Goal: Navigation & Orientation: Find specific page/section

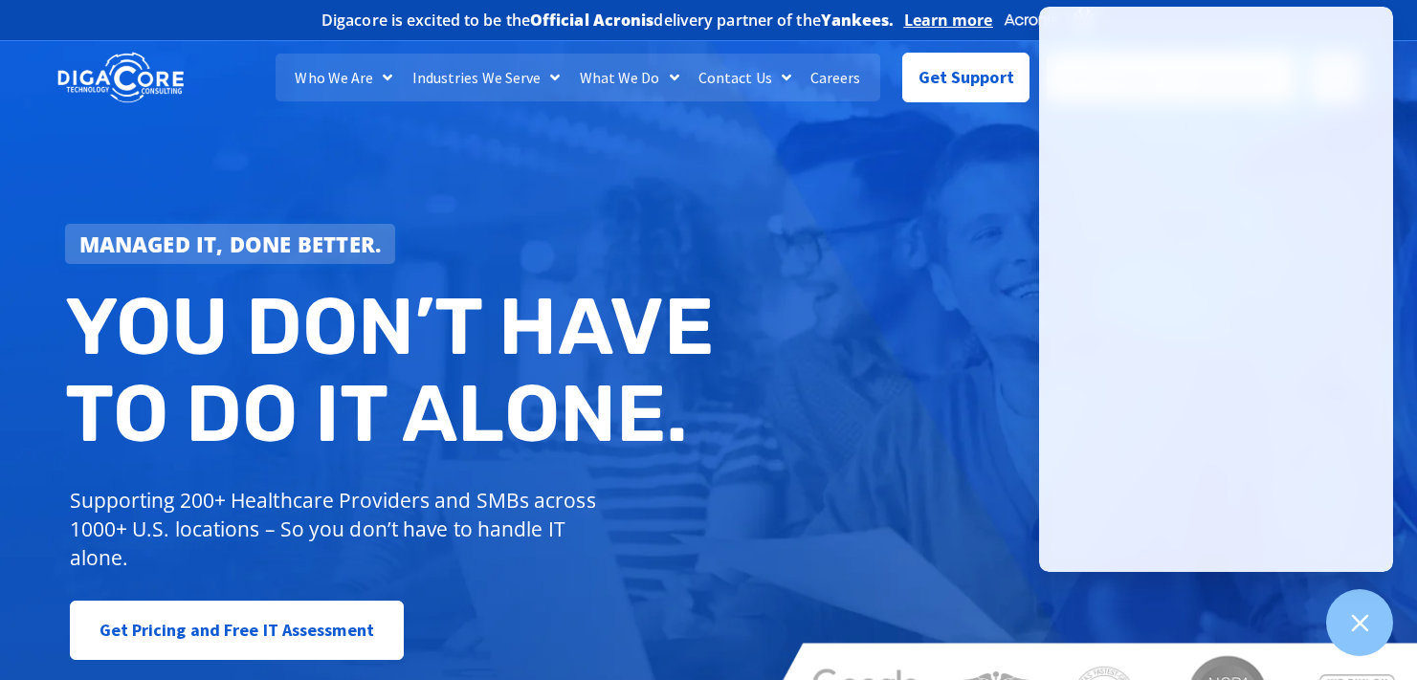
click at [392, 77] on span "Menu" at bounding box center [382, 77] width 19 height 34
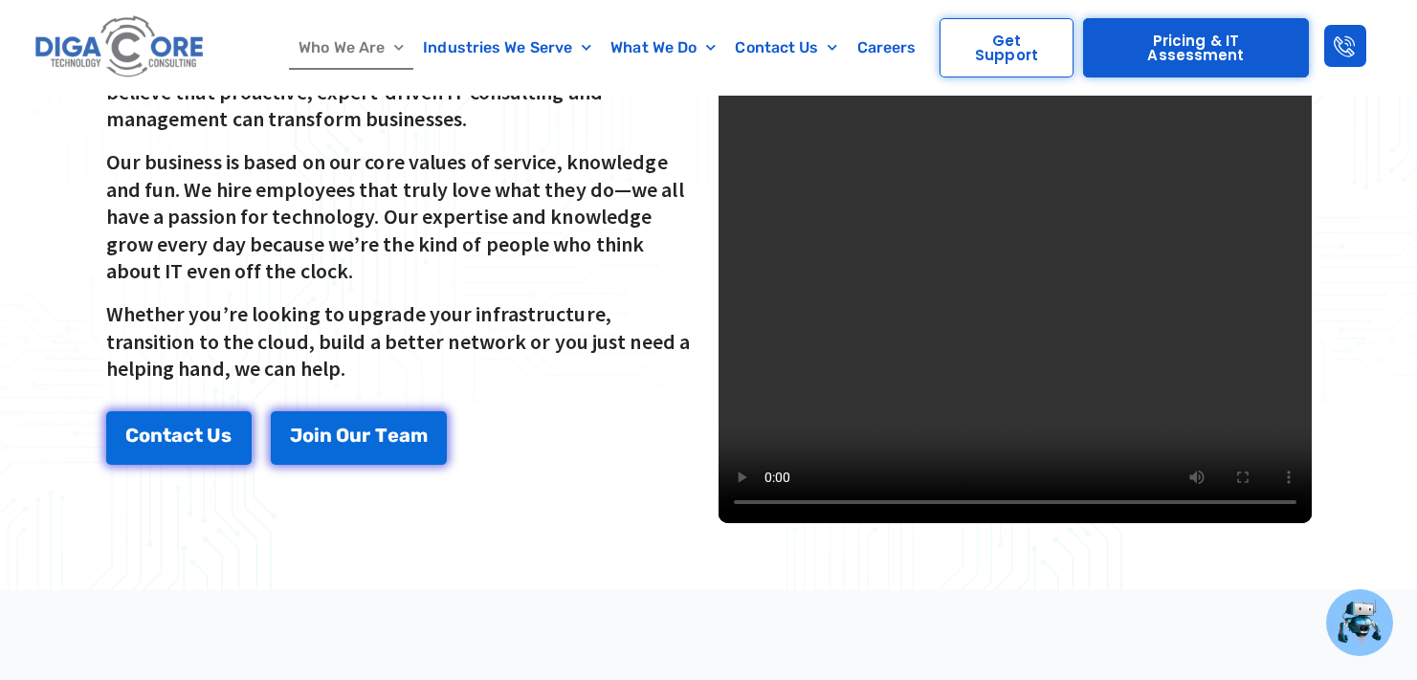
scroll to position [478, 0]
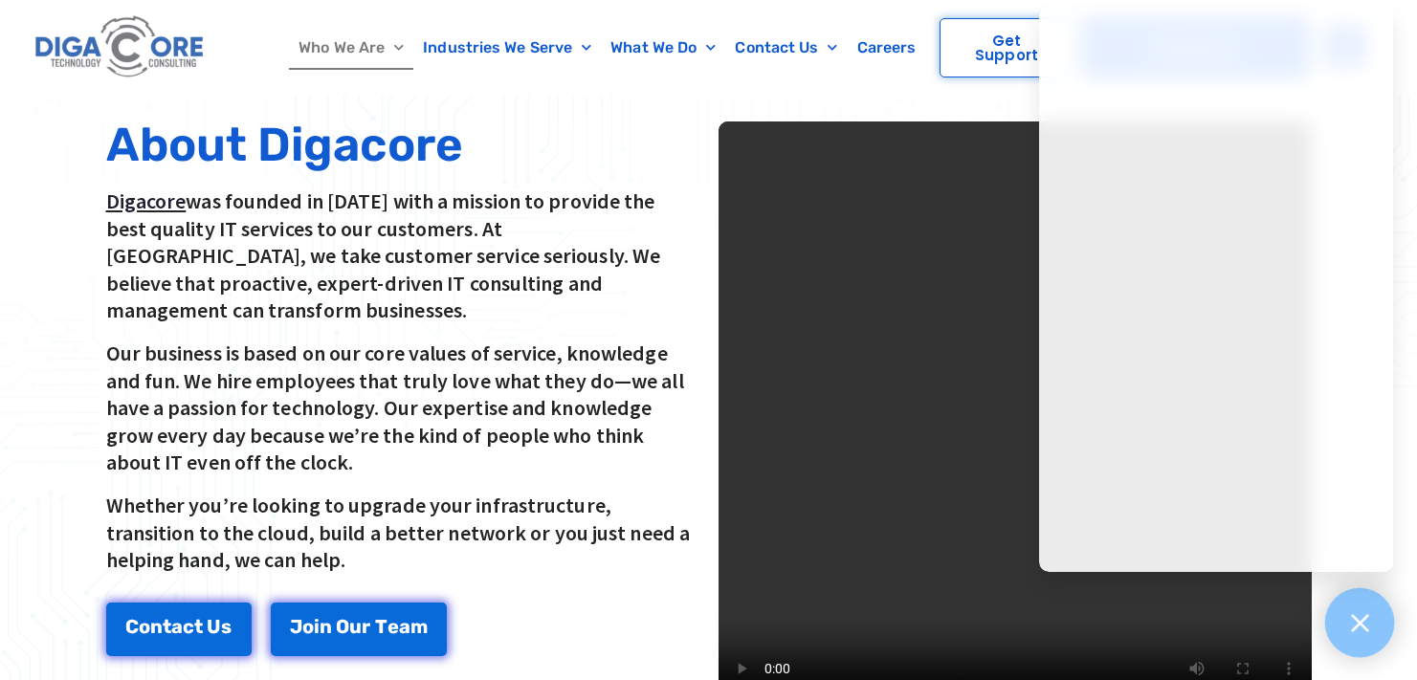
click at [1368, 613] on icon at bounding box center [1359, 622] width 25 height 25
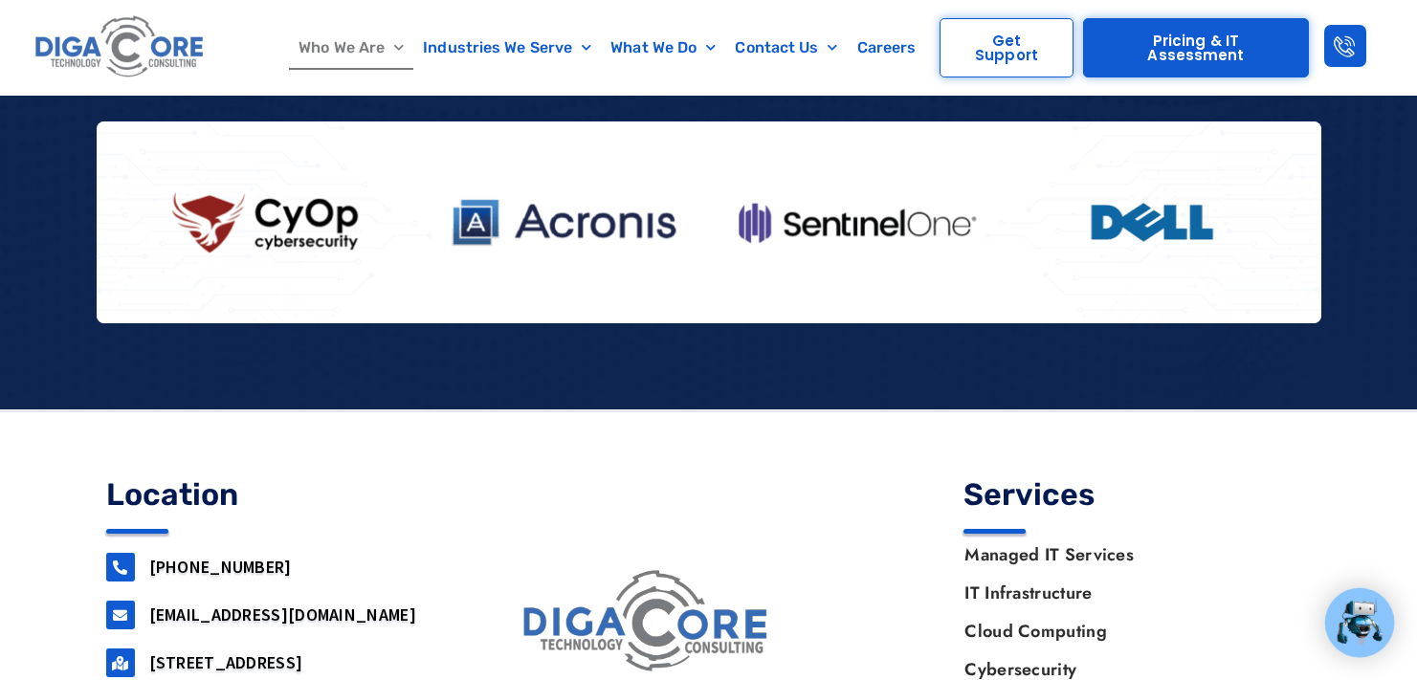
scroll to position [2391, 0]
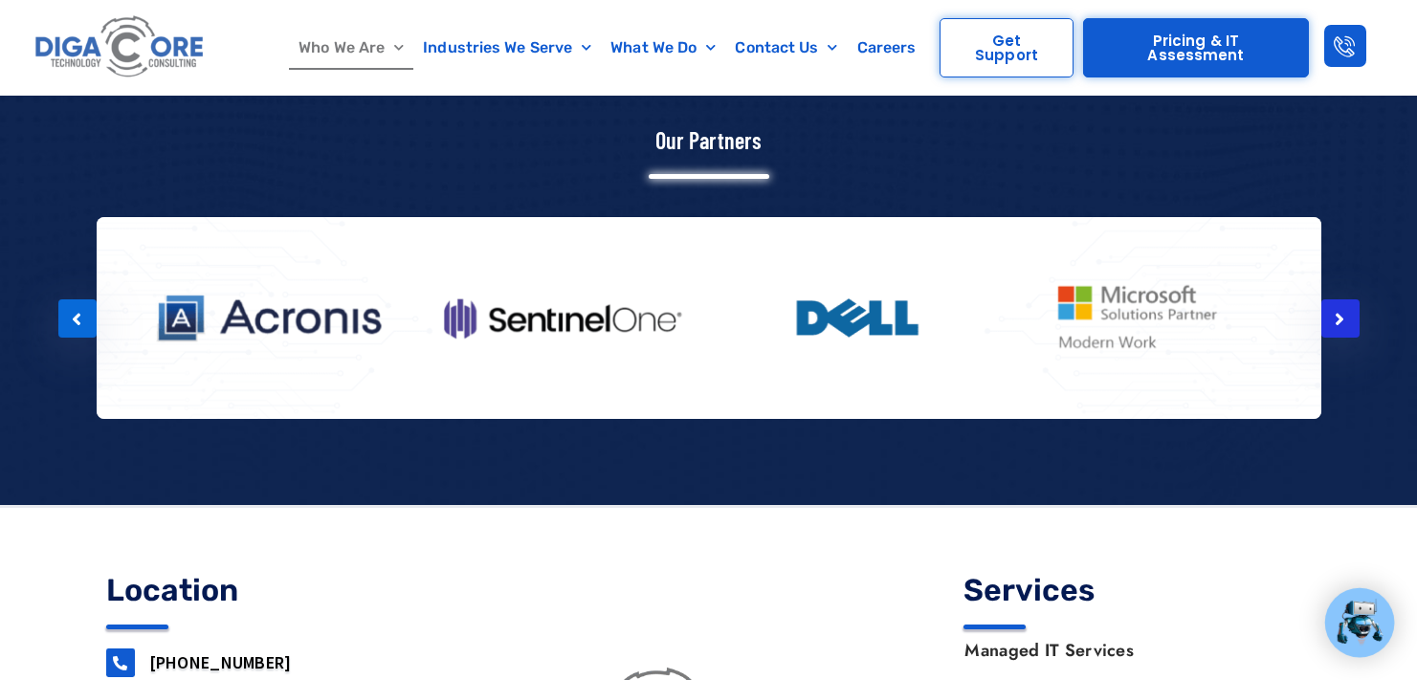
click at [1335, 310] on icon at bounding box center [1339, 319] width 10 height 19
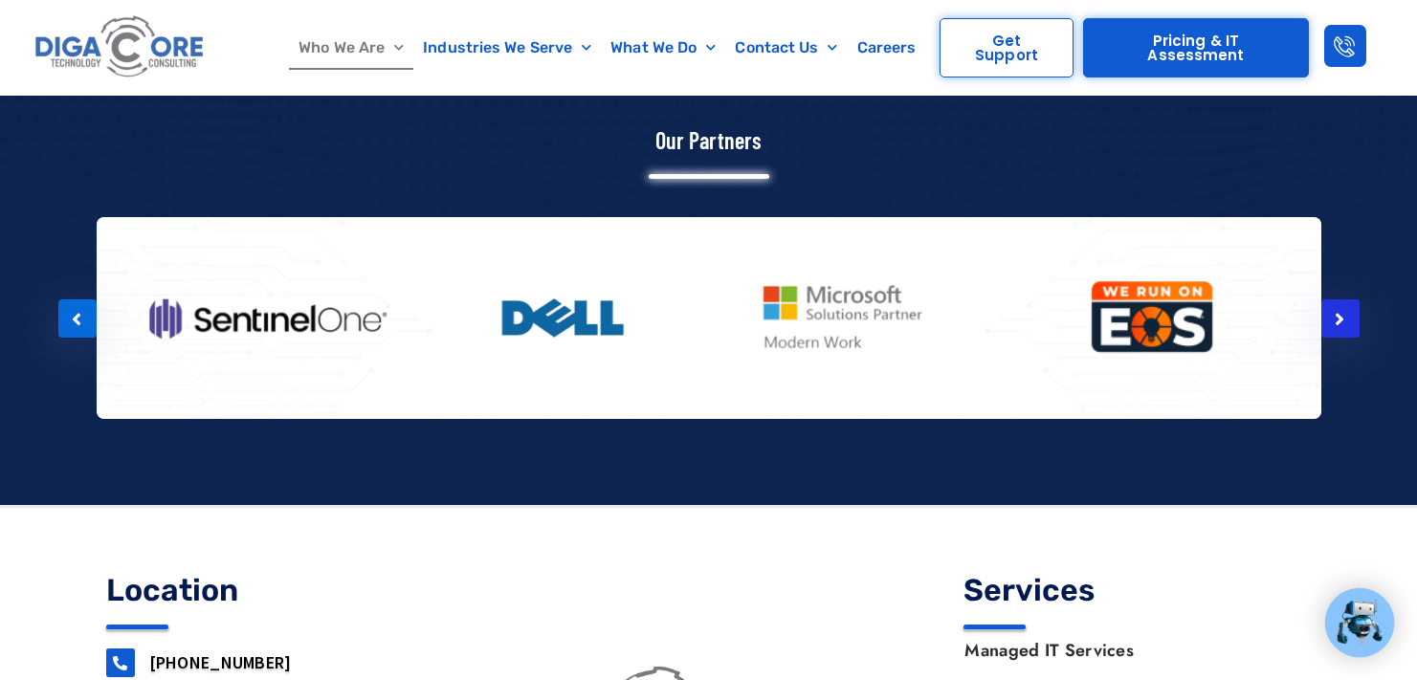
click at [1334, 310] on icon at bounding box center [1339, 319] width 10 height 19
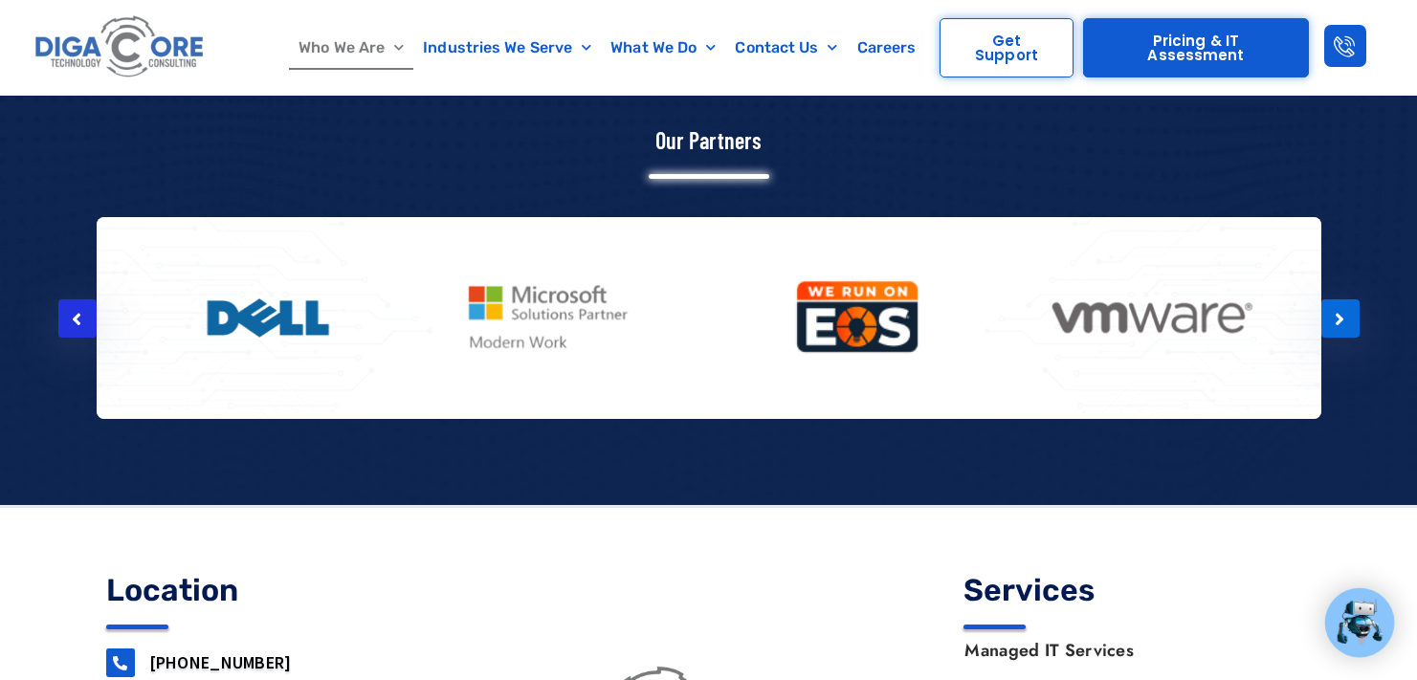
click at [83, 299] on div at bounding box center [77, 318] width 38 height 38
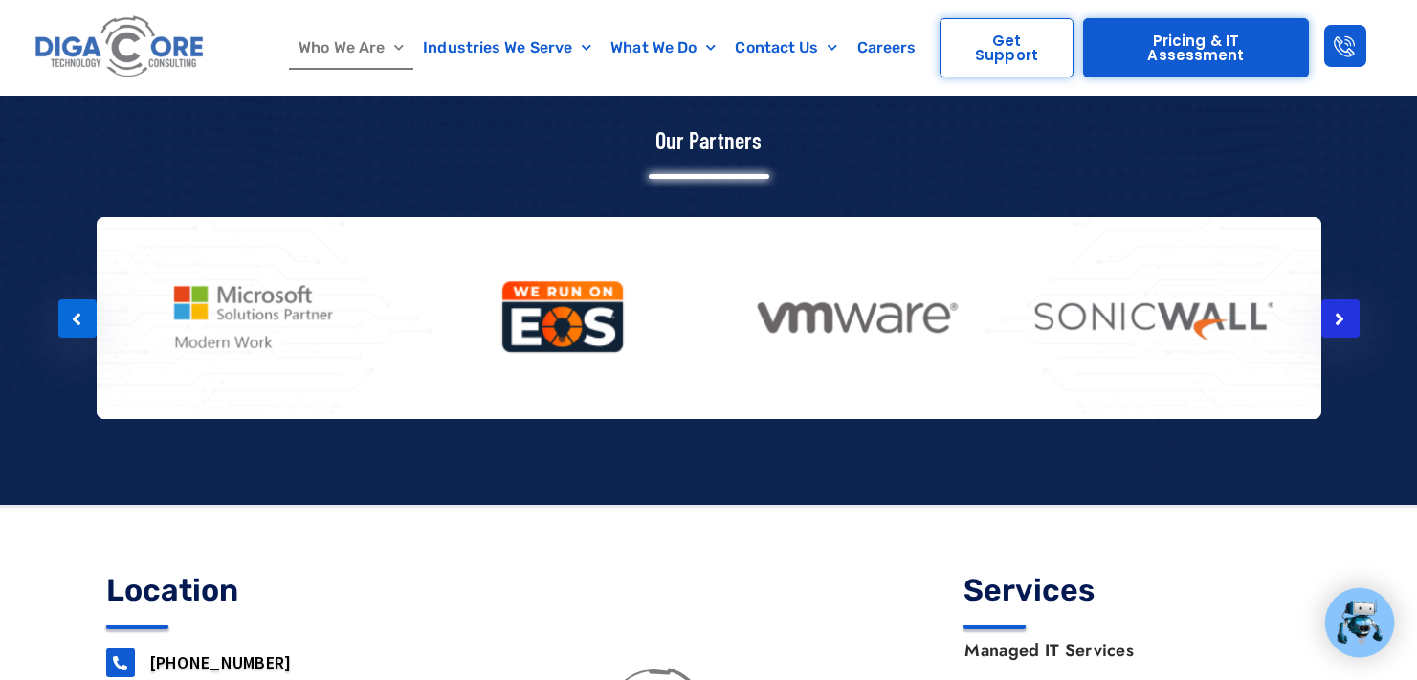
click at [1331, 299] on div at bounding box center [1340, 318] width 38 height 38
click at [1332, 299] on div at bounding box center [1340, 318] width 38 height 38
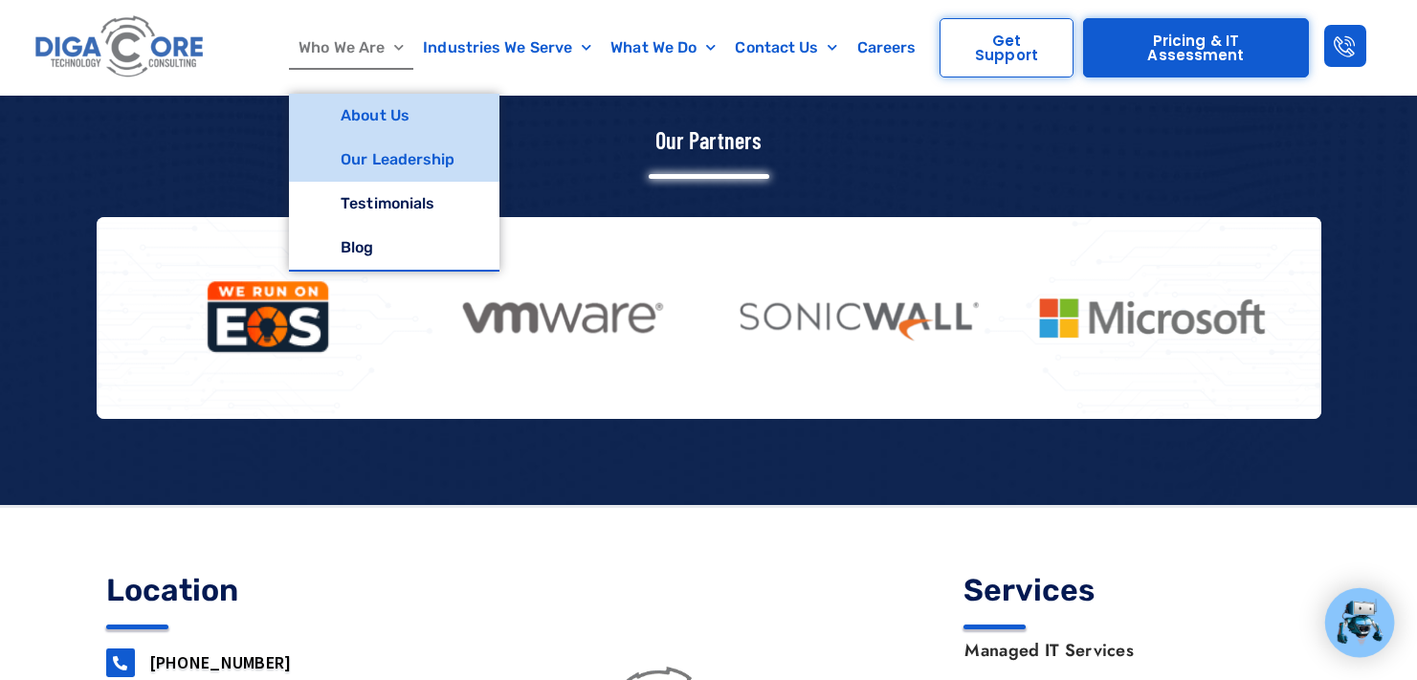
click at [382, 157] on link "Our Leadership" at bounding box center [393, 160] width 209 height 44
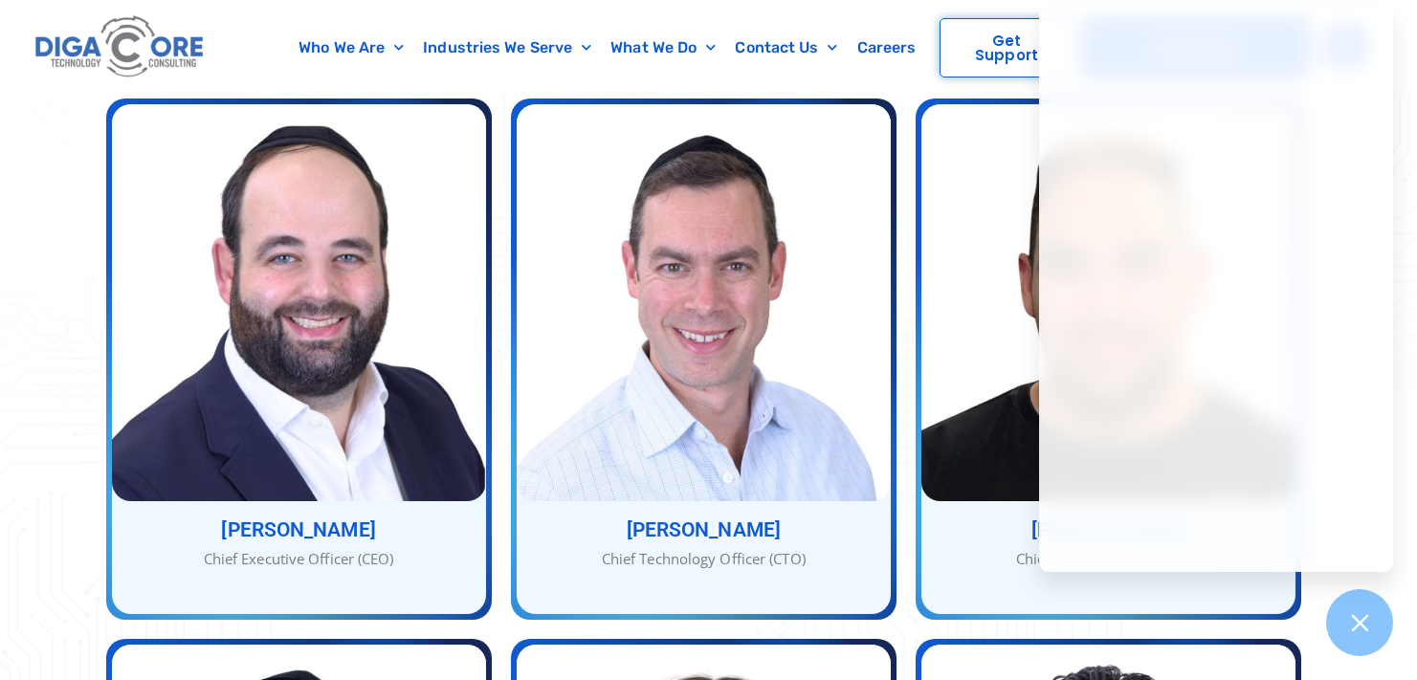
scroll to position [670, 0]
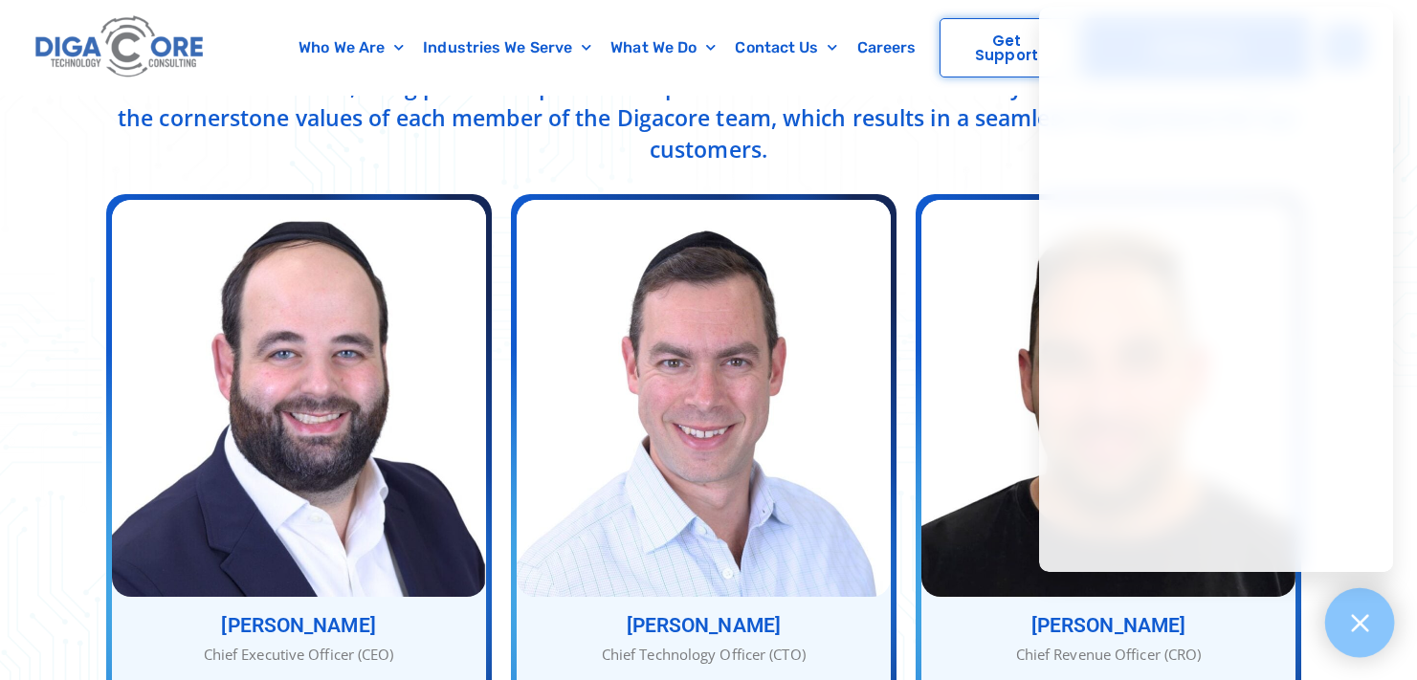
drag, startPoint x: 1366, startPoint y: 624, endPoint x: 1346, endPoint y: 607, distance: 25.8
click at [1360, 620] on icon at bounding box center [1359, 622] width 25 height 25
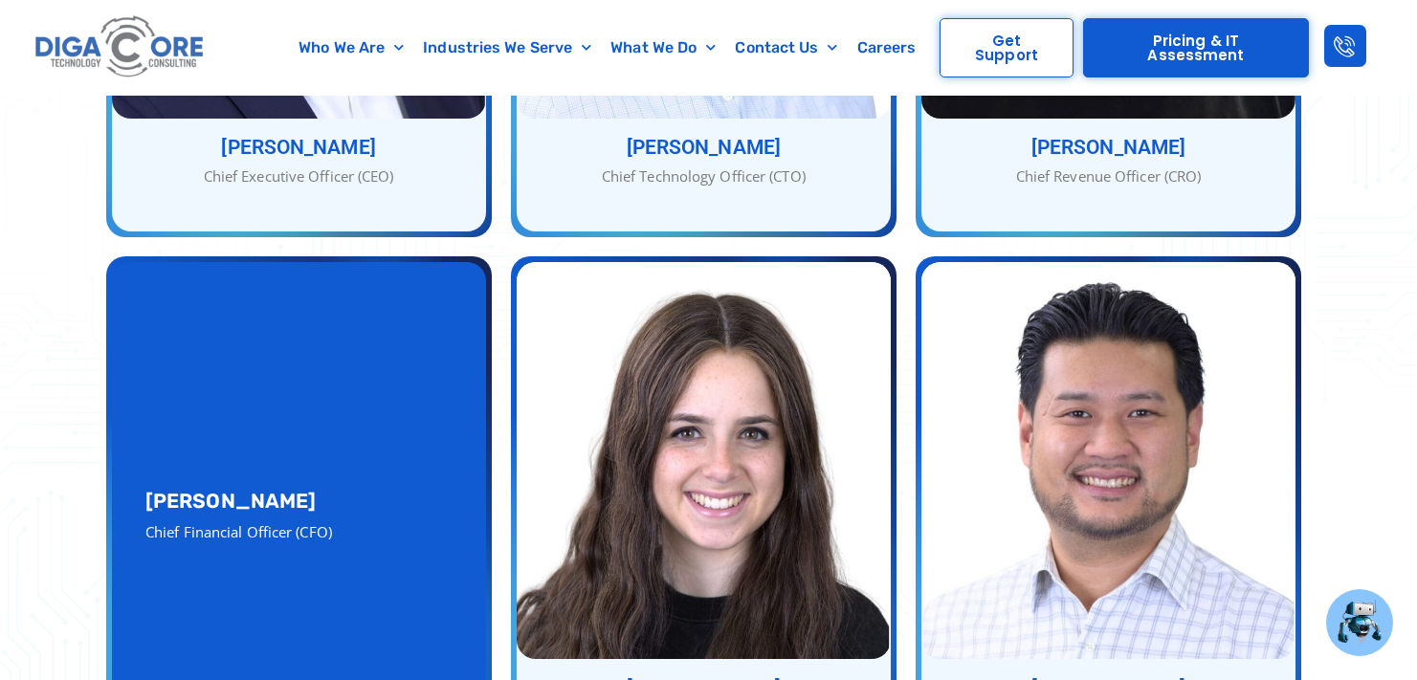
scroll to position [1339, 0]
